Goal: Information Seeking & Learning: Learn about a topic

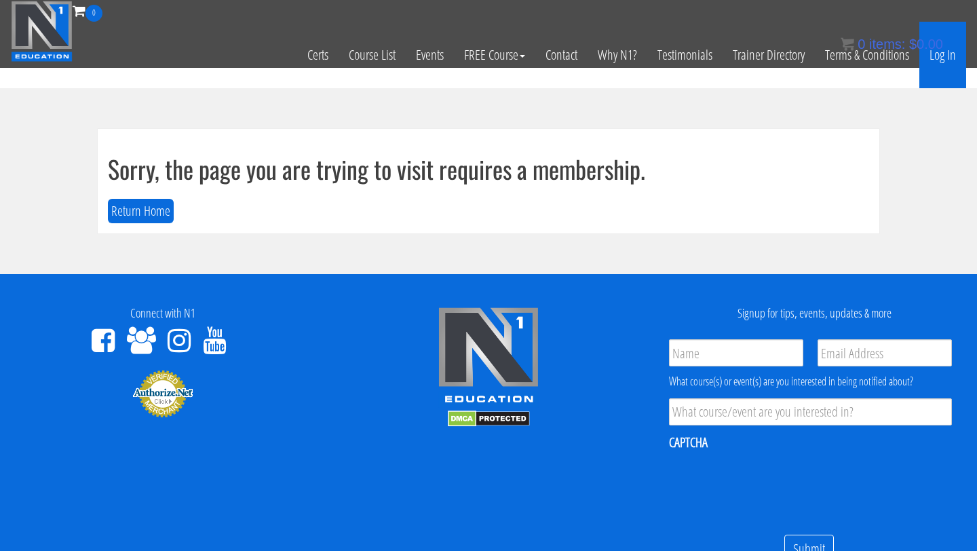
click at [944, 43] on link "Log In" at bounding box center [942, 55] width 47 height 66
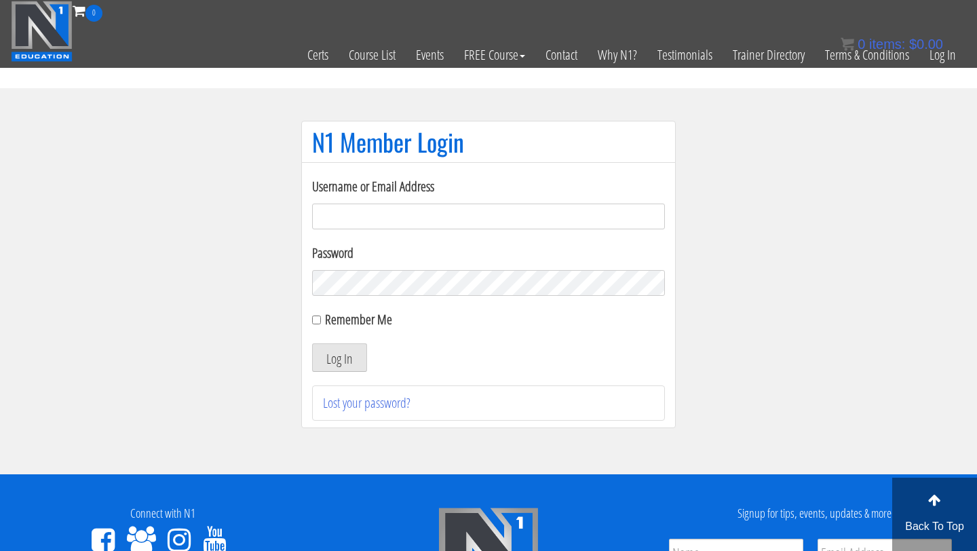
type input "[EMAIL_ADDRESS][DOMAIN_NAME]"
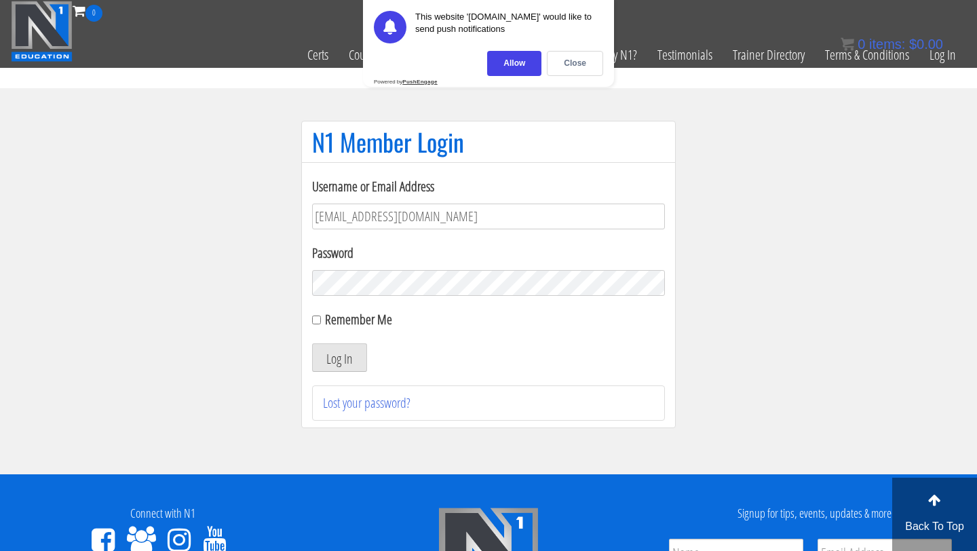
click at [329, 320] on label "Remember Me" at bounding box center [358, 319] width 67 height 18
click at [321, 320] on input "Remember Me" at bounding box center [316, 319] width 9 height 9
checkbox input "true"
click at [342, 367] on button "Log In" at bounding box center [339, 357] width 55 height 28
click at [575, 60] on div "Close" at bounding box center [575, 63] width 56 height 25
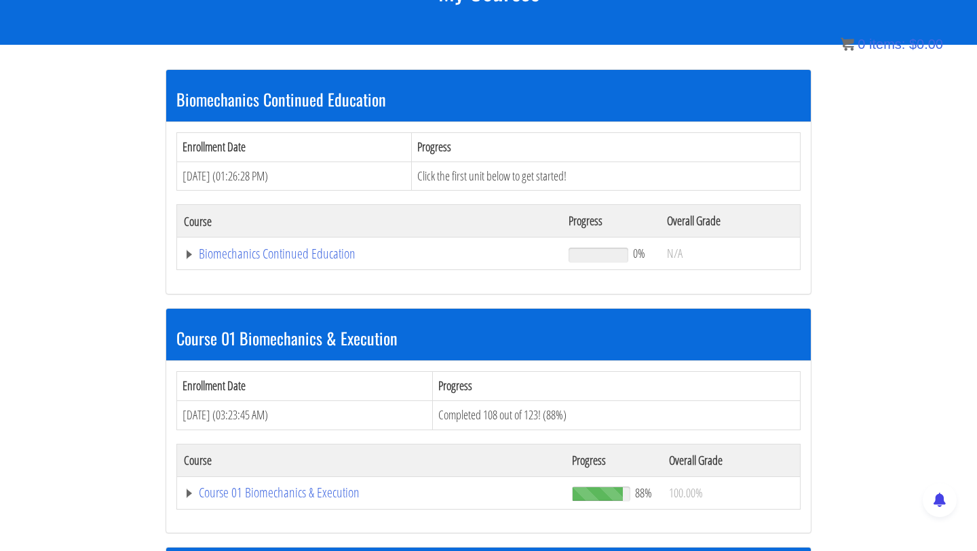
scroll to position [218, 0]
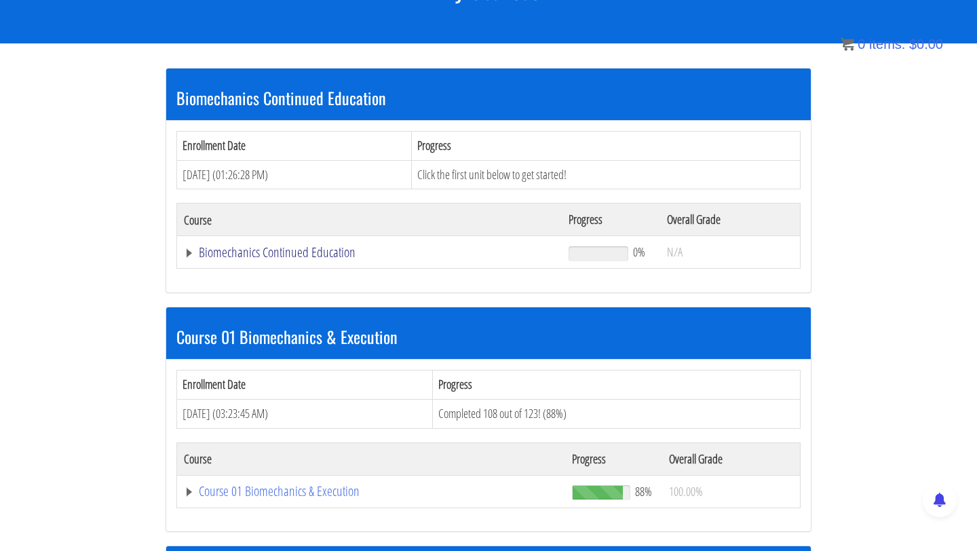
click at [246, 257] on link "Biomechanics Continued Education" at bounding box center [369, 253] width 371 height 14
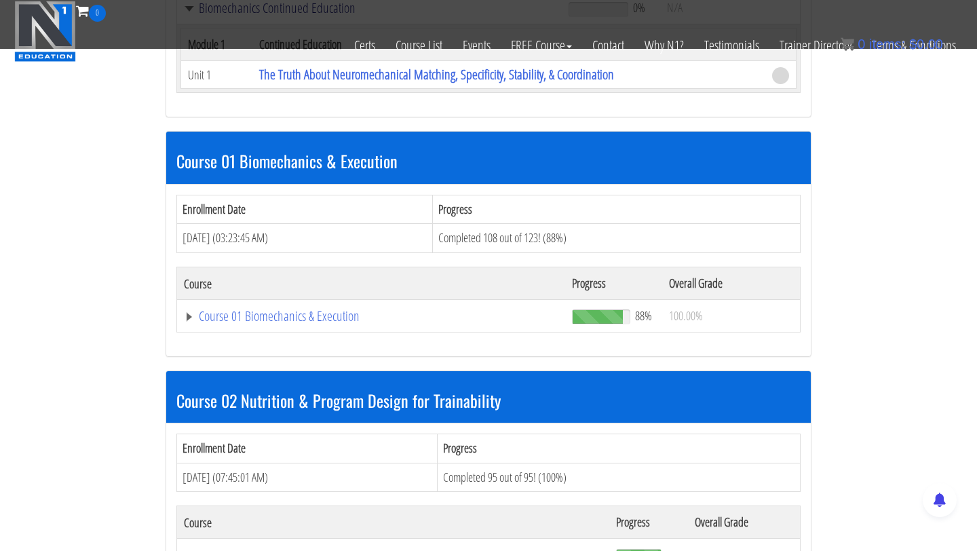
scroll to position [379, 0]
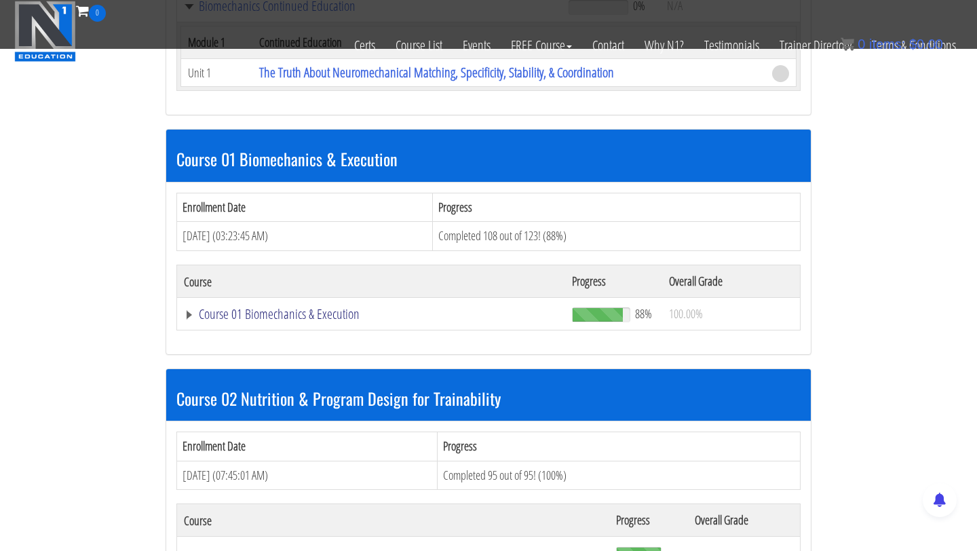
click at [271, 13] on link "Course 01 Biomechanics & Execution" at bounding box center [369, 6] width 371 height 14
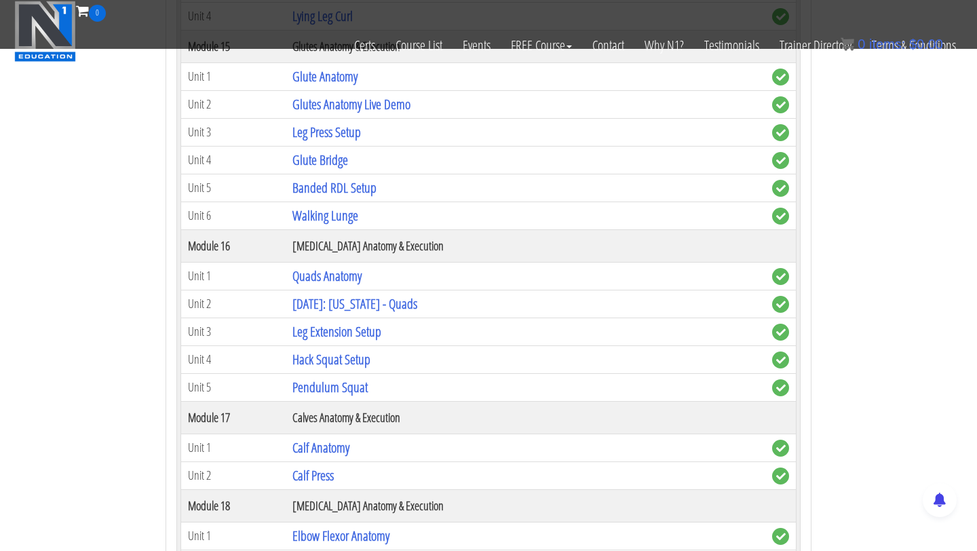
scroll to position [3753, 0]
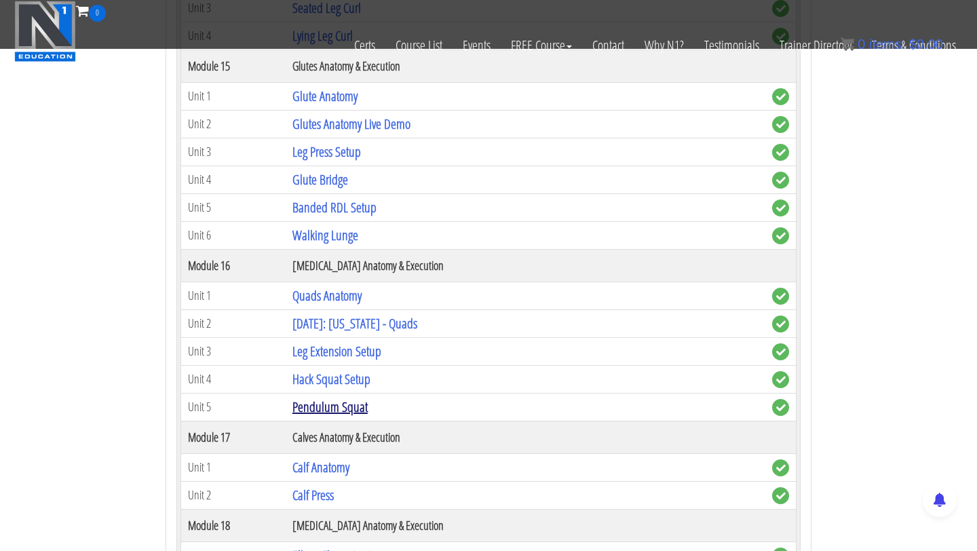
click at [345, 408] on link "Pendulum Squat" at bounding box center [329, 407] width 75 height 18
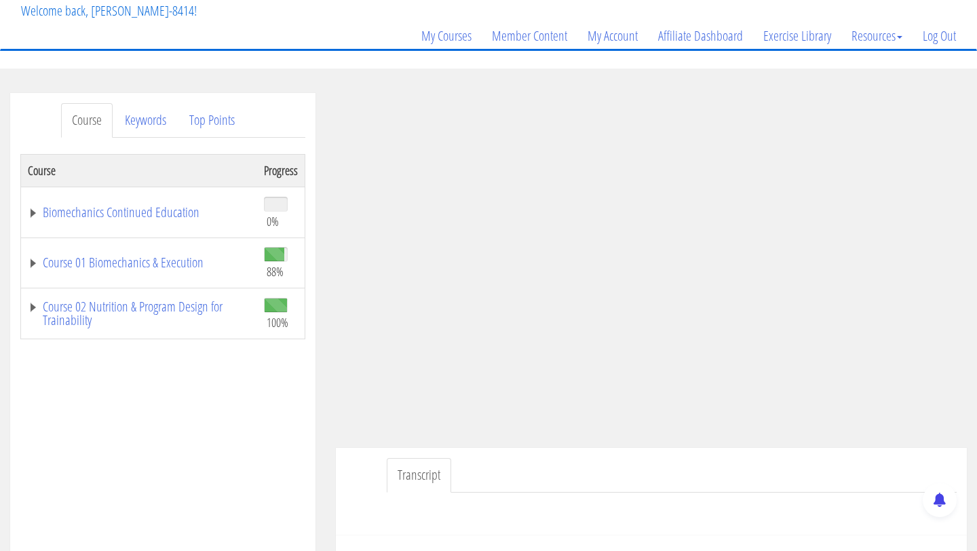
scroll to position [87, 0]
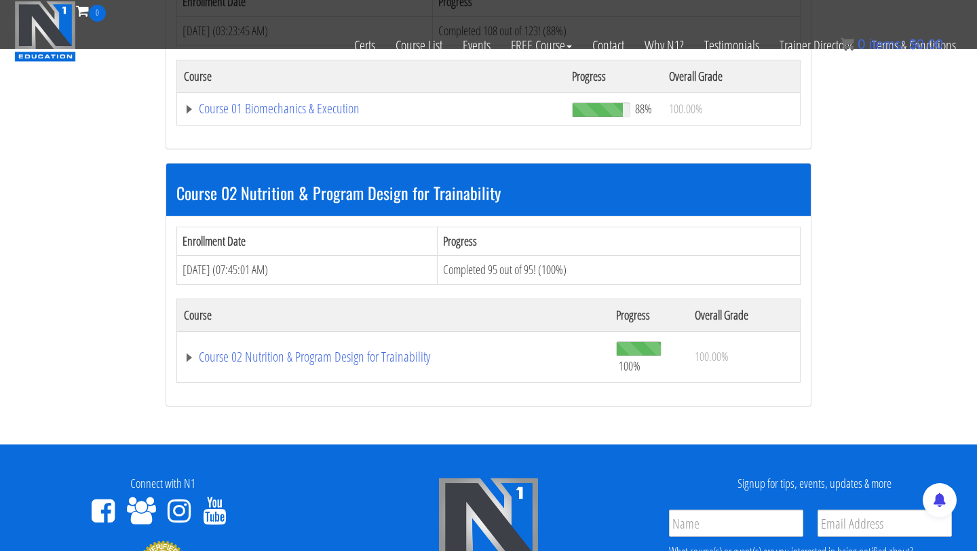
scroll to position [490, 0]
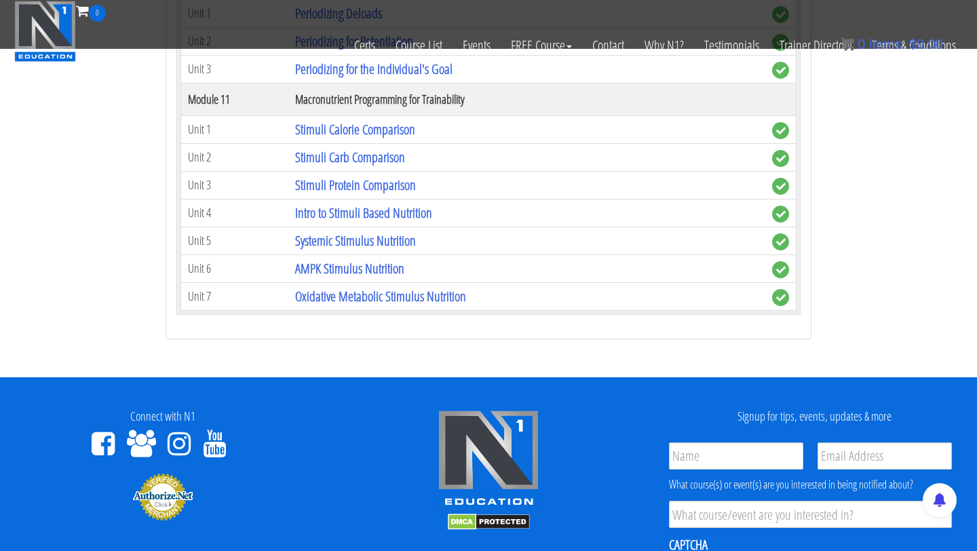
scroll to position [3534, 0]
